Goal: Transaction & Acquisition: Book appointment/travel/reservation

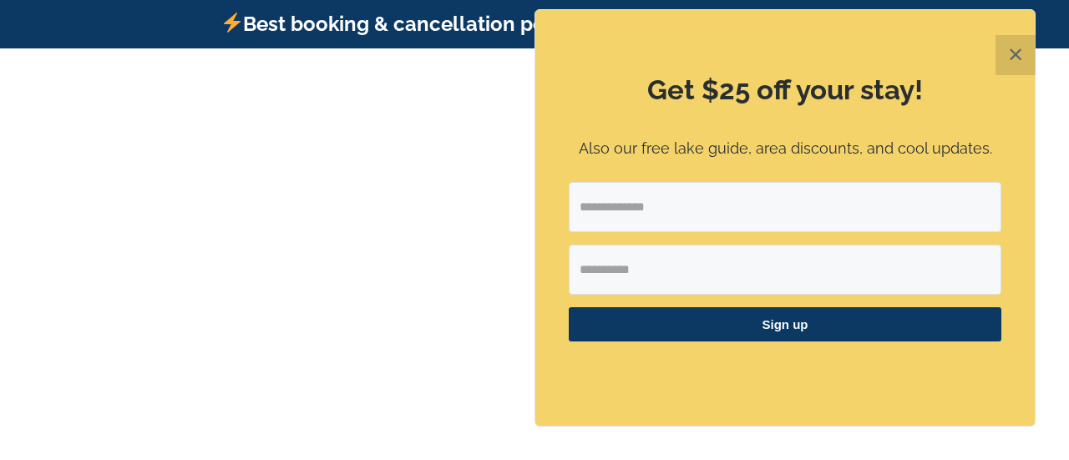
click at [1026, 56] on button "✕" at bounding box center [1015, 55] width 40 height 40
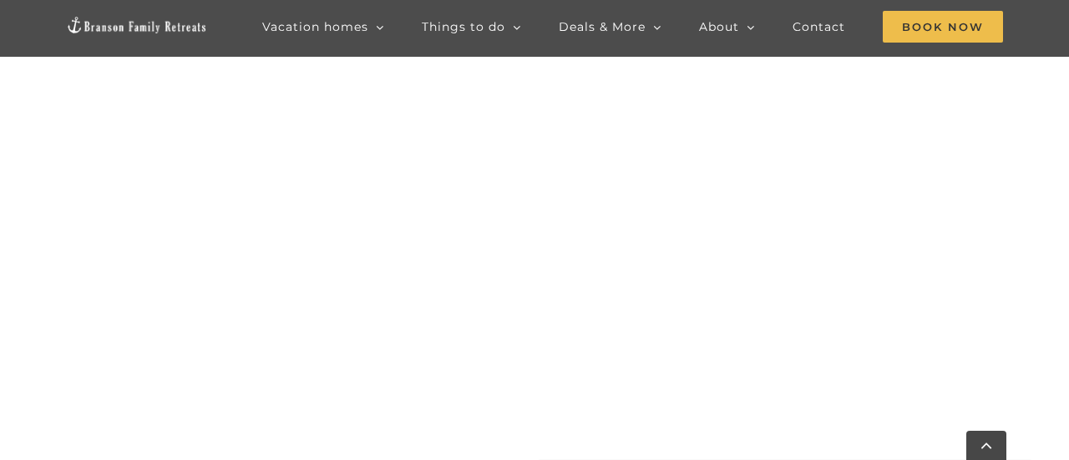
scroll to position [627, 0]
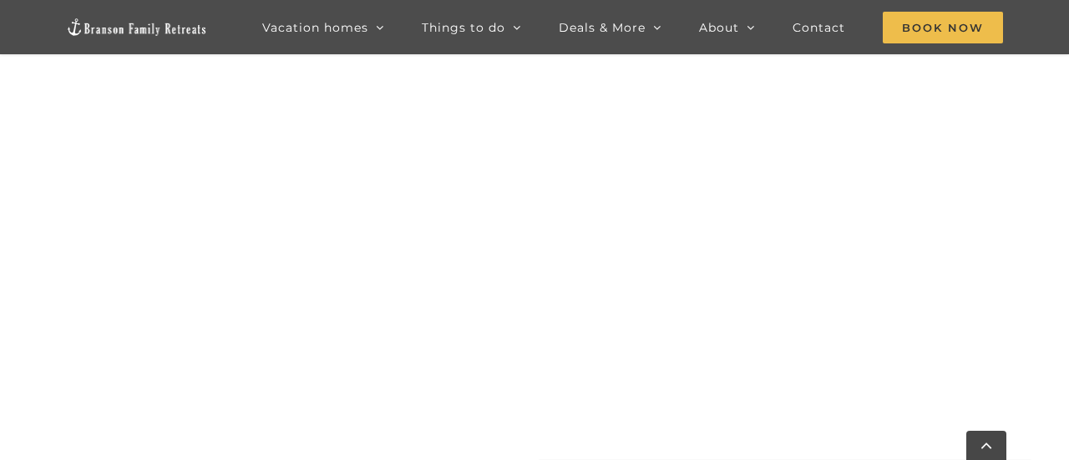
scroll to position [761, 0]
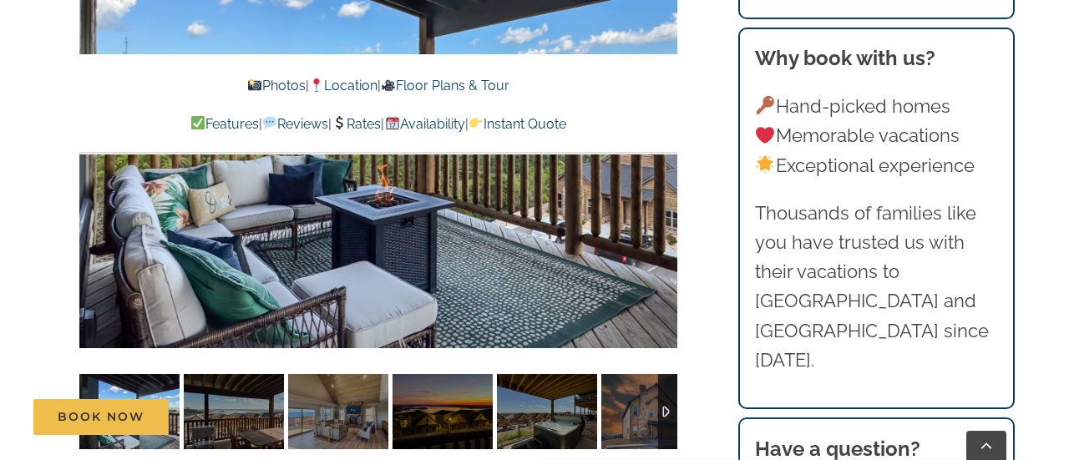
scroll to position [1169, 0]
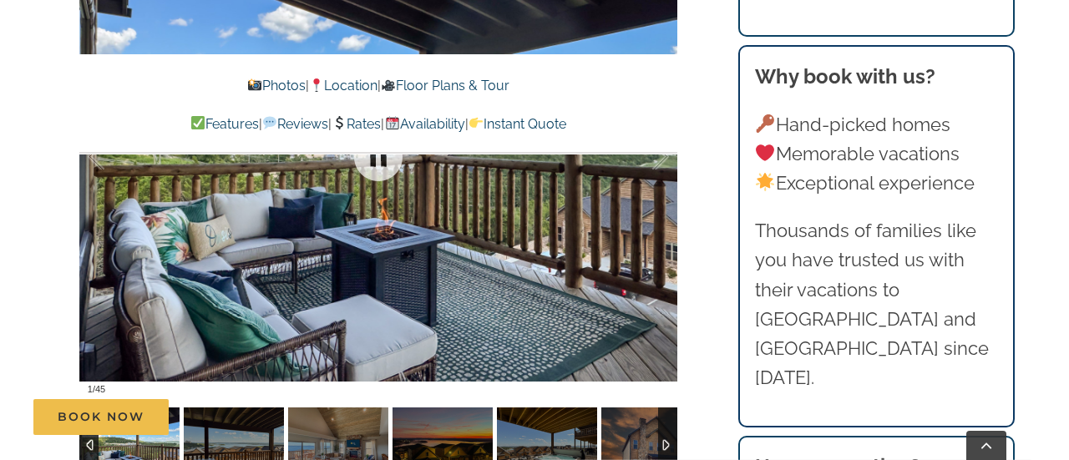
click at [584, 299] on div at bounding box center [378, 157] width 598 height 491
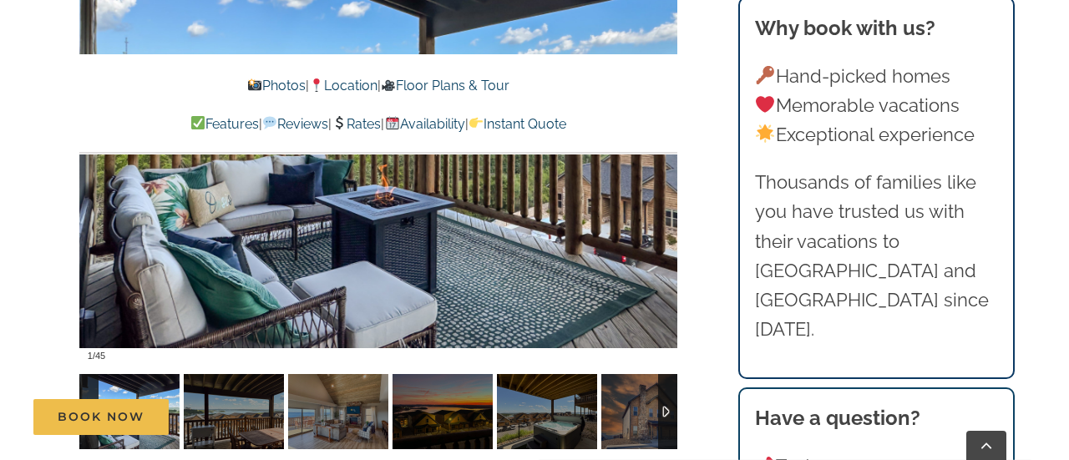
scroll to position [1236, 0]
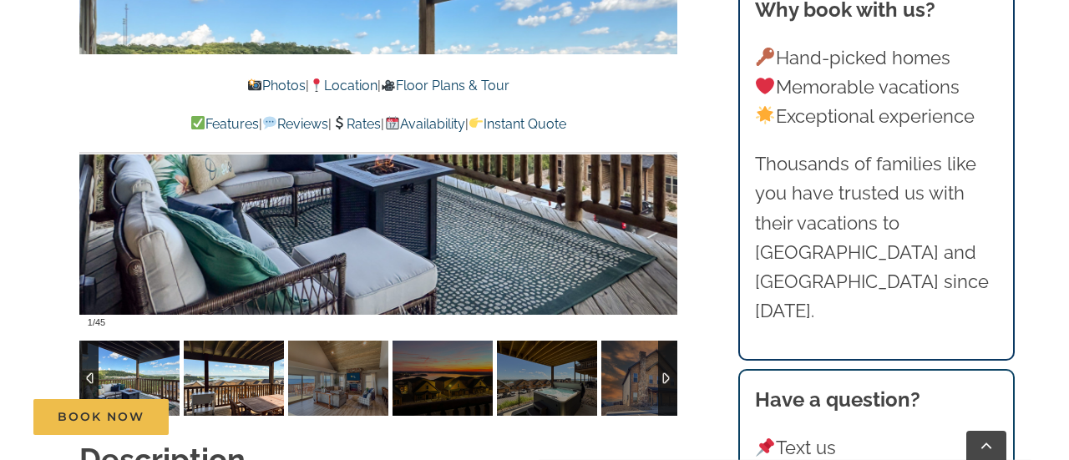
click at [218, 365] on img at bounding box center [234, 378] width 100 height 75
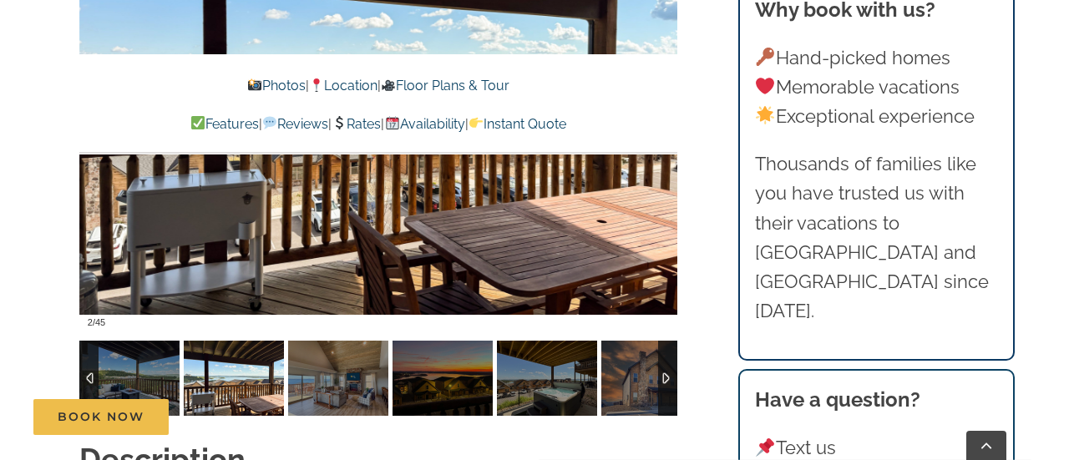
scroll to position [1269, 0]
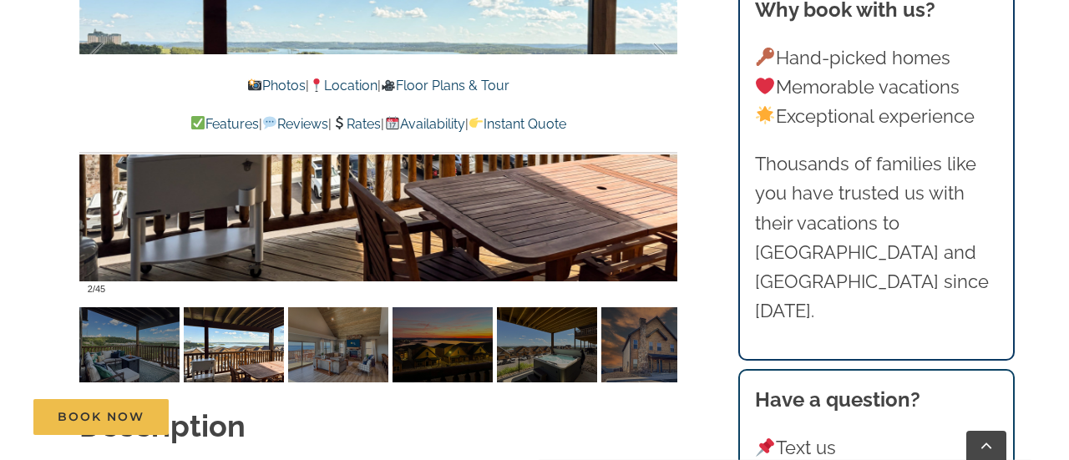
click at [255, 81] on link "Photos" at bounding box center [275, 86] width 58 height 16
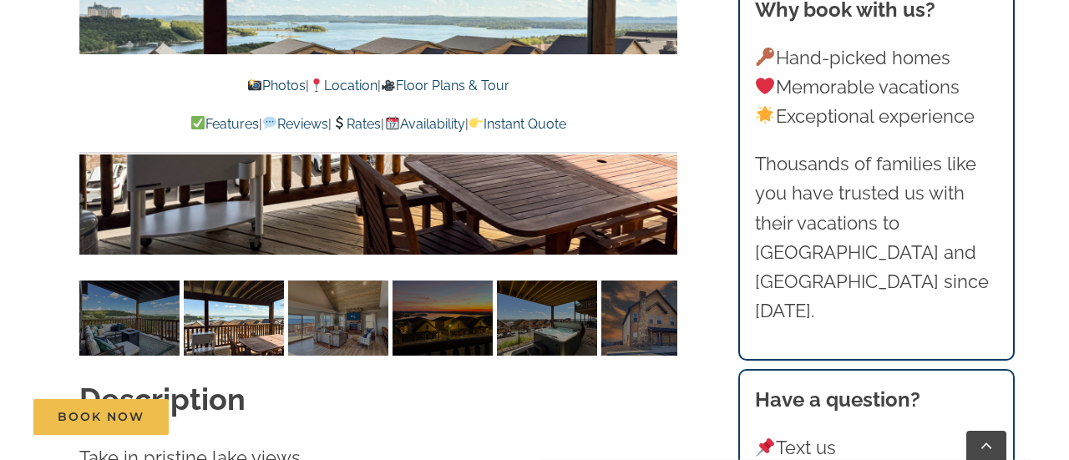
scroll to position [1297, 0]
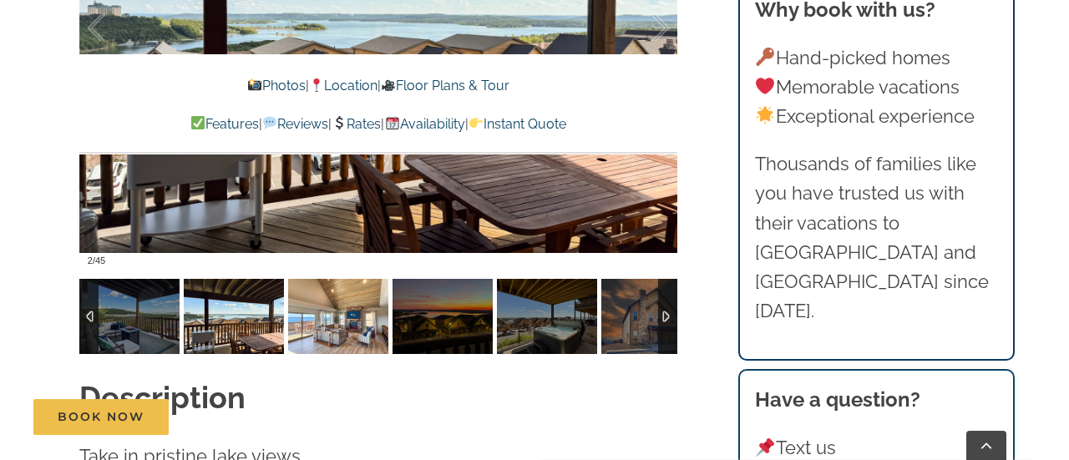
click at [322, 296] on img at bounding box center [338, 316] width 100 height 75
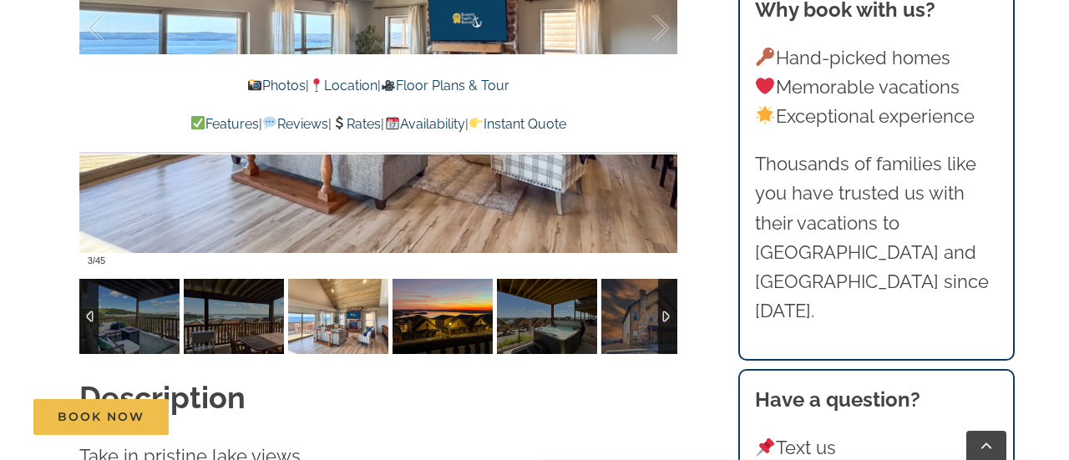
click at [416, 313] on img at bounding box center [442, 316] width 100 height 75
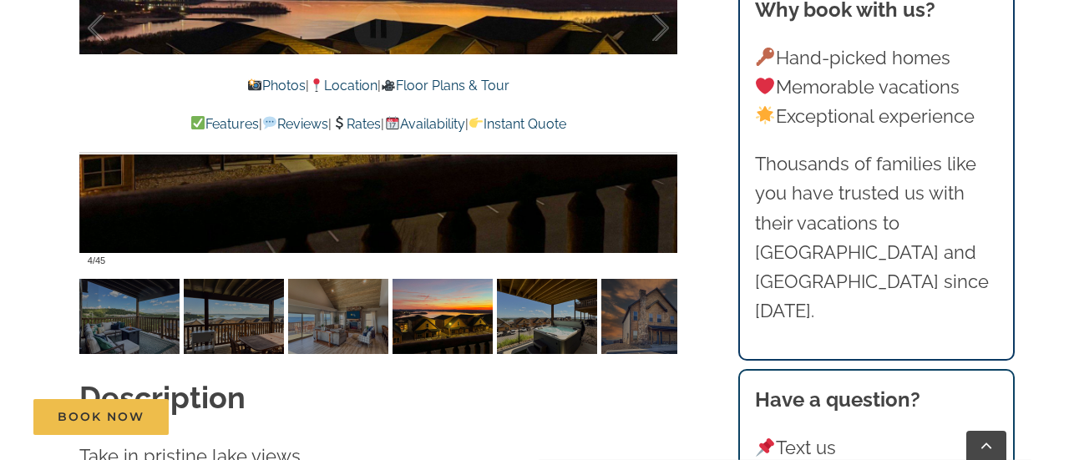
click at [569, 377] on h2 "Description" at bounding box center [378, 398] width 598 height 42
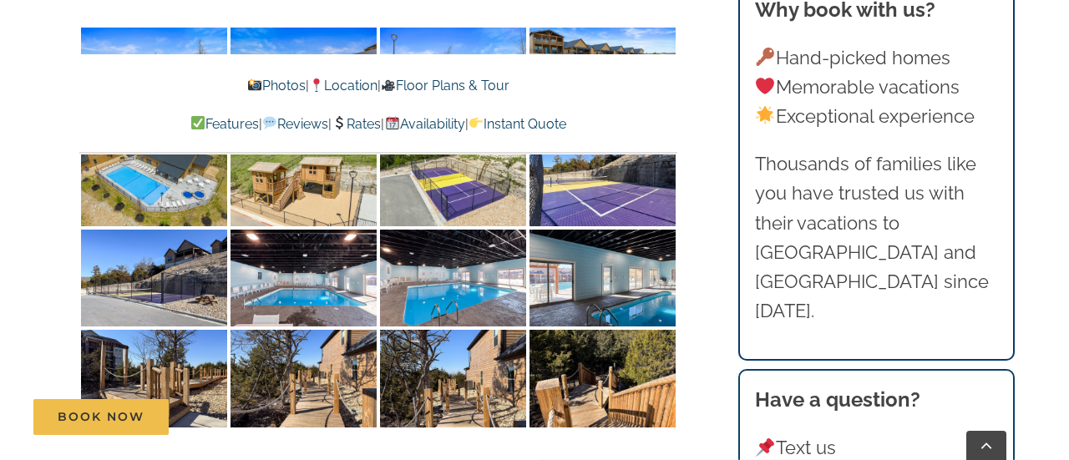
scroll to position [3335, 0]
